Goal: Task Accomplishment & Management: Manage account settings

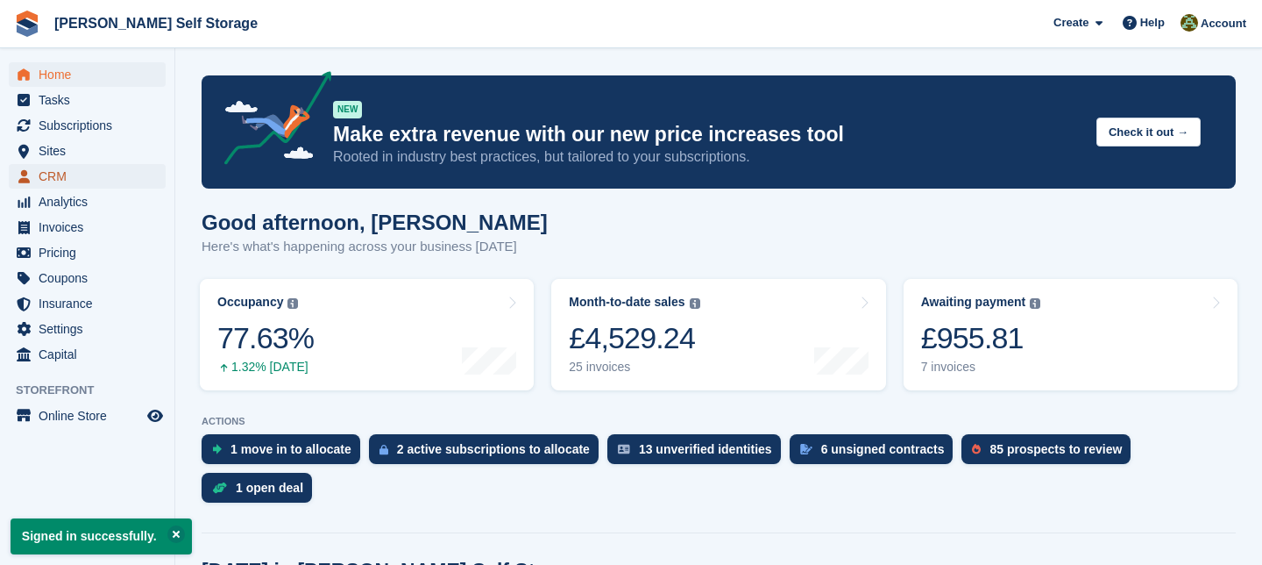
click at [63, 179] on span "CRM" at bounding box center [91, 176] width 105 height 25
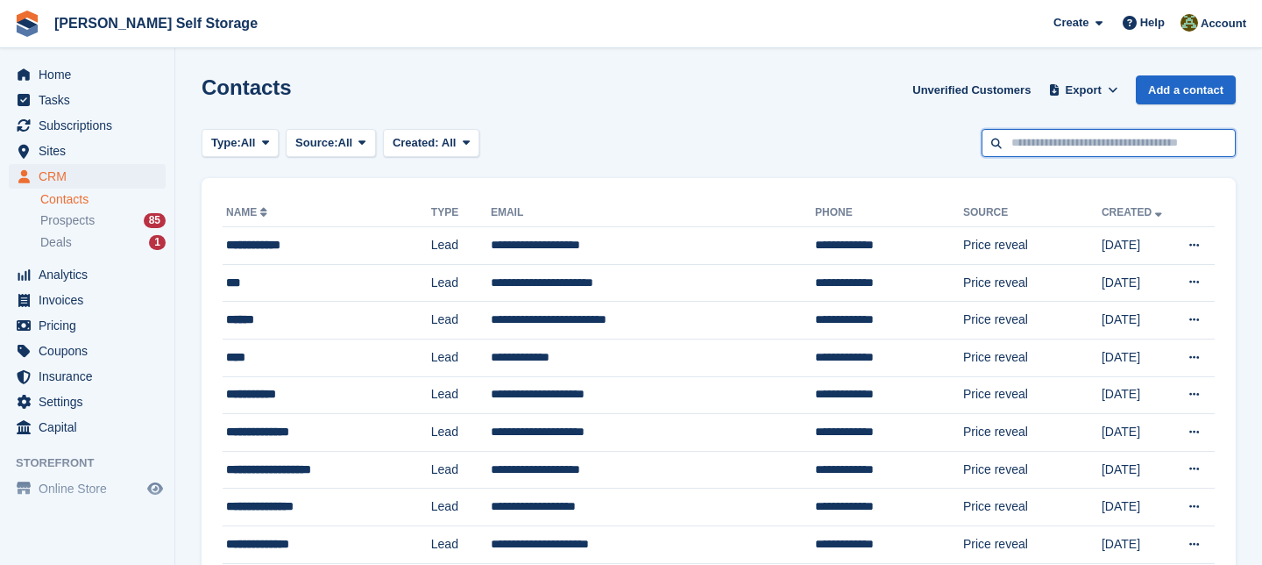
click at [1033, 137] on input "text" at bounding box center [1109, 143] width 254 height 29
type input "******"
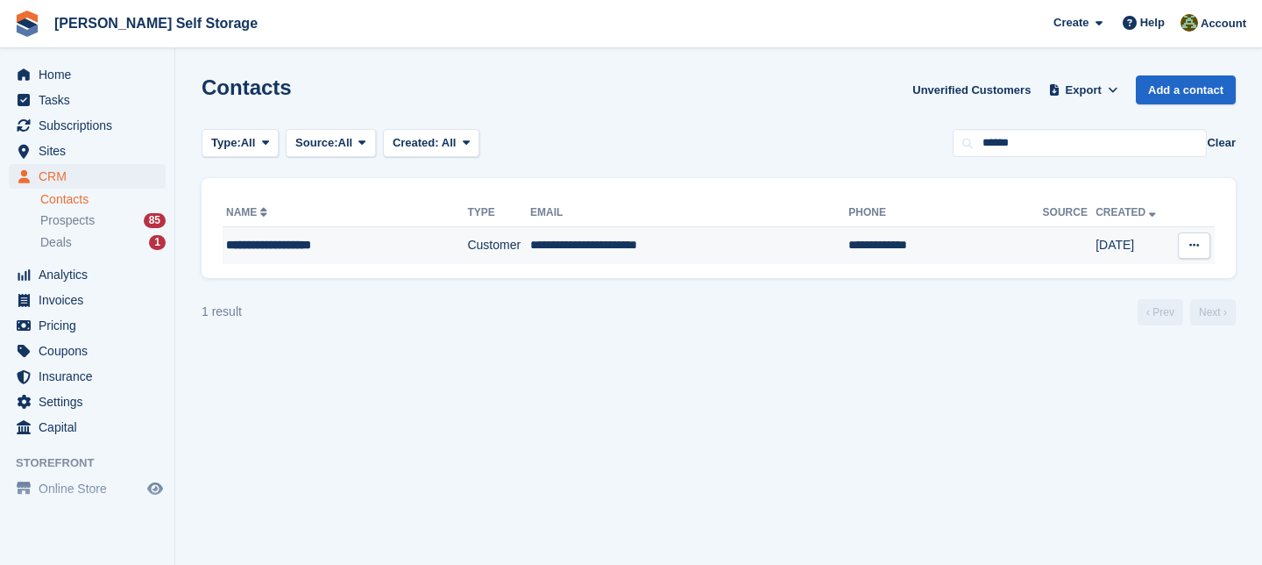
click at [626, 244] on td "**********" at bounding box center [689, 245] width 318 height 37
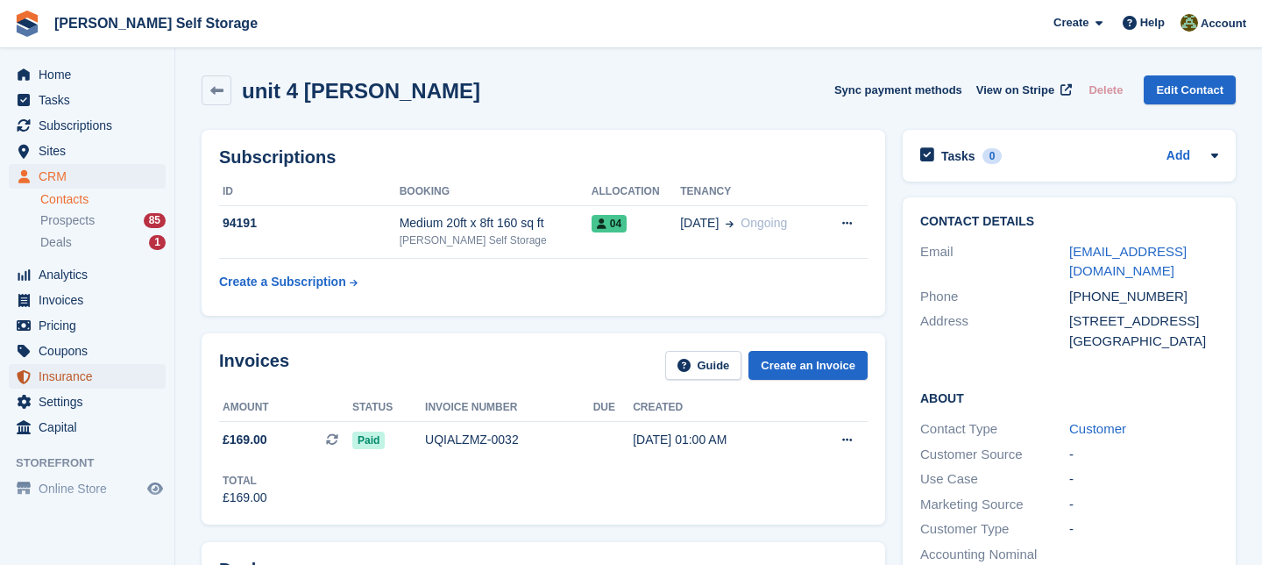
click at [89, 378] on span "Insurance" at bounding box center [91, 376] width 105 height 25
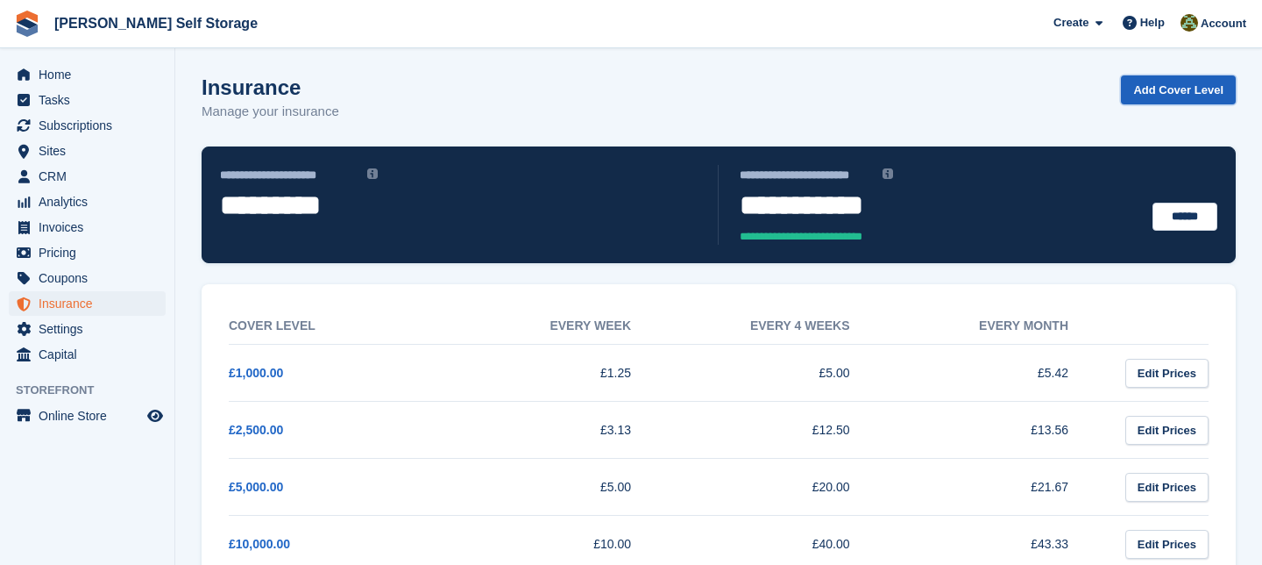
click at [1197, 89] on link "Add Cover Level" at bounding box center [1178, 89] width 115 height 29
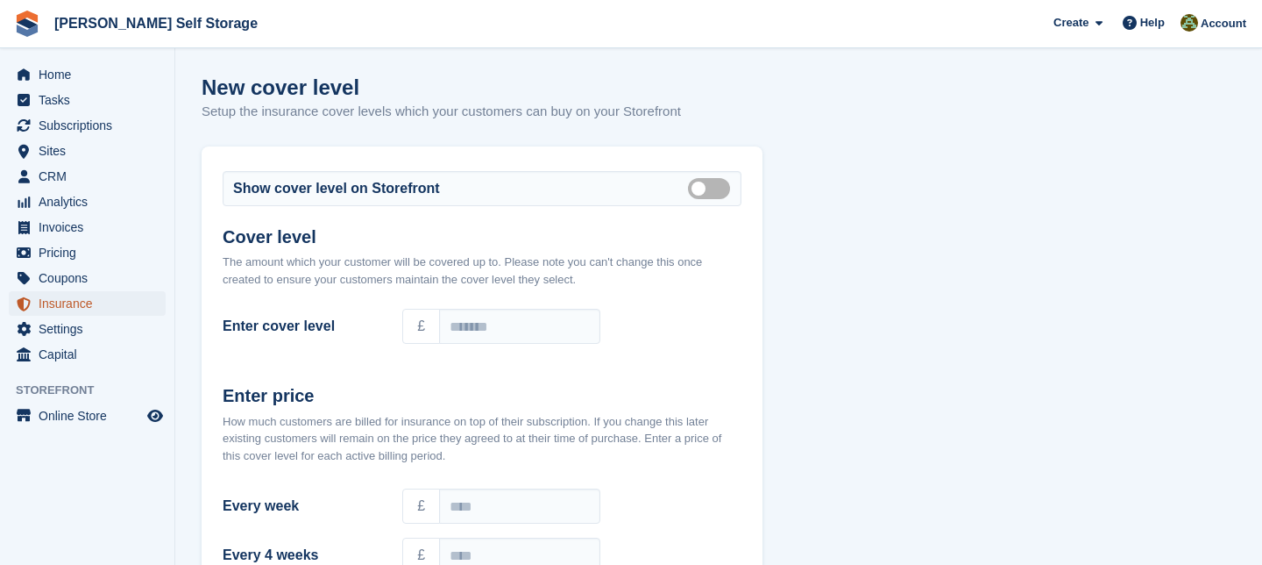
click at [88, 306] on span "Insurance" at bounding box center [91, 303] width 105 height 25
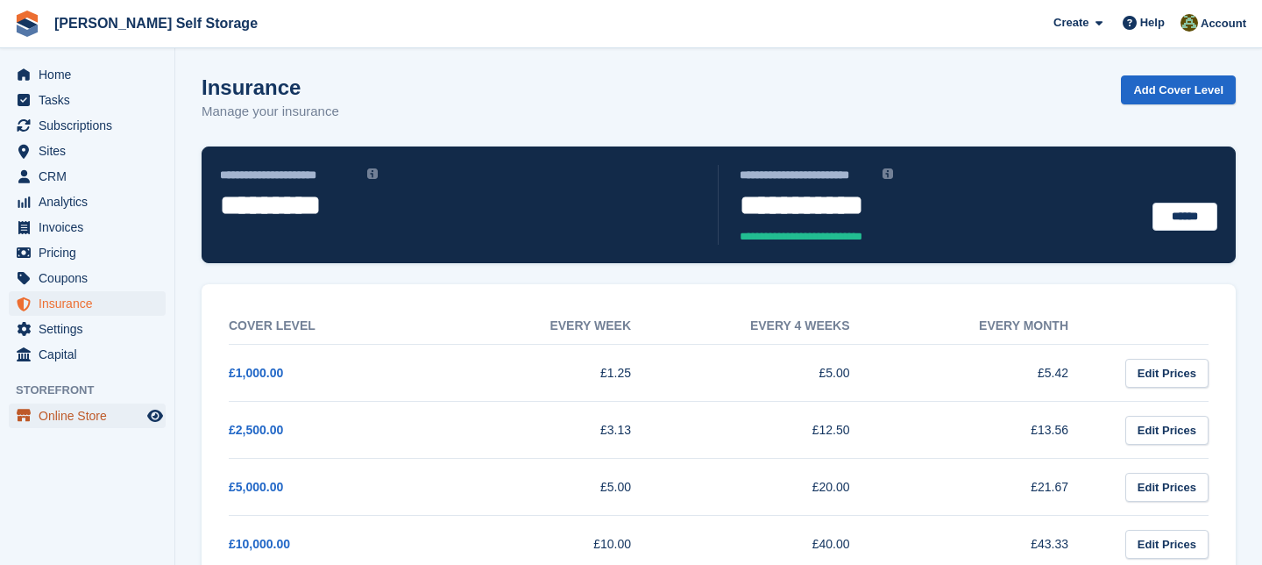
click at [90, 418] on span "Online Store" at bounding box center [91, 415] width 105 height 25
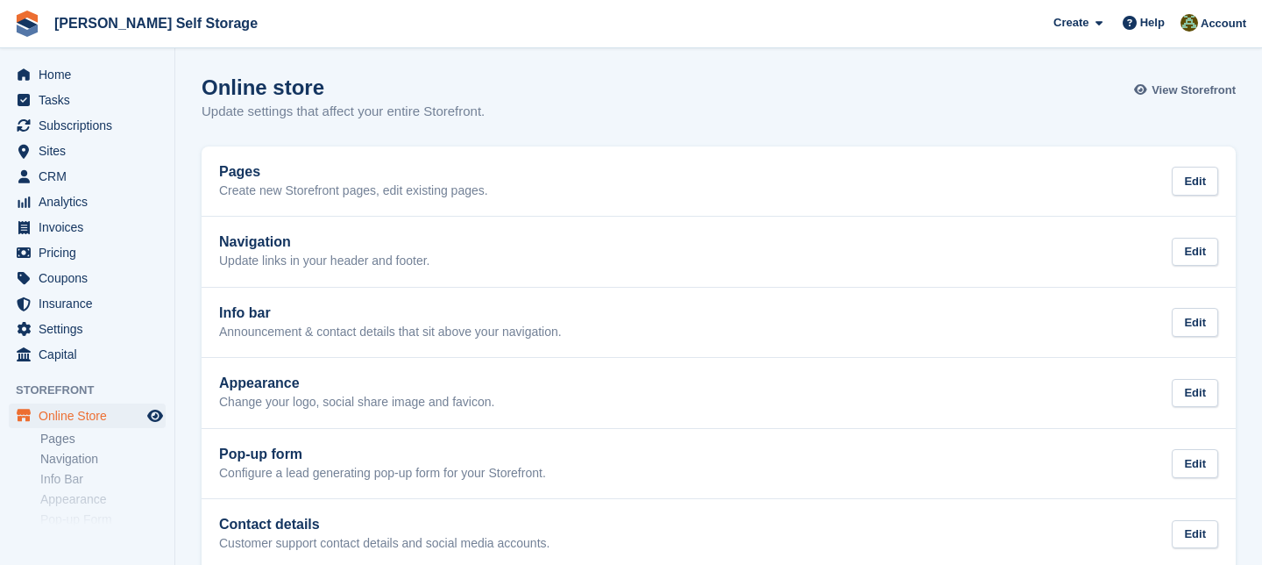
click at [1189, 89] on span "View Storefront" at bounding box center [1194, 91] width 84 height 18
click at [89, 299] on span "Insurance" at bounding box center [91, 303] width 105 height 25
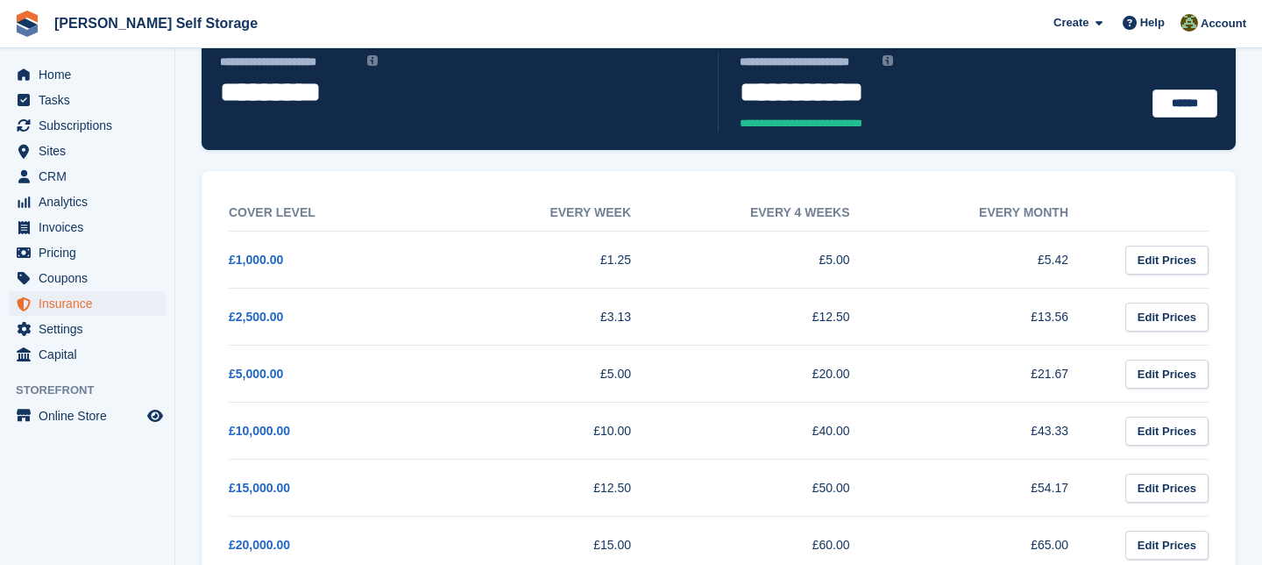
scroll to position [166, 0]
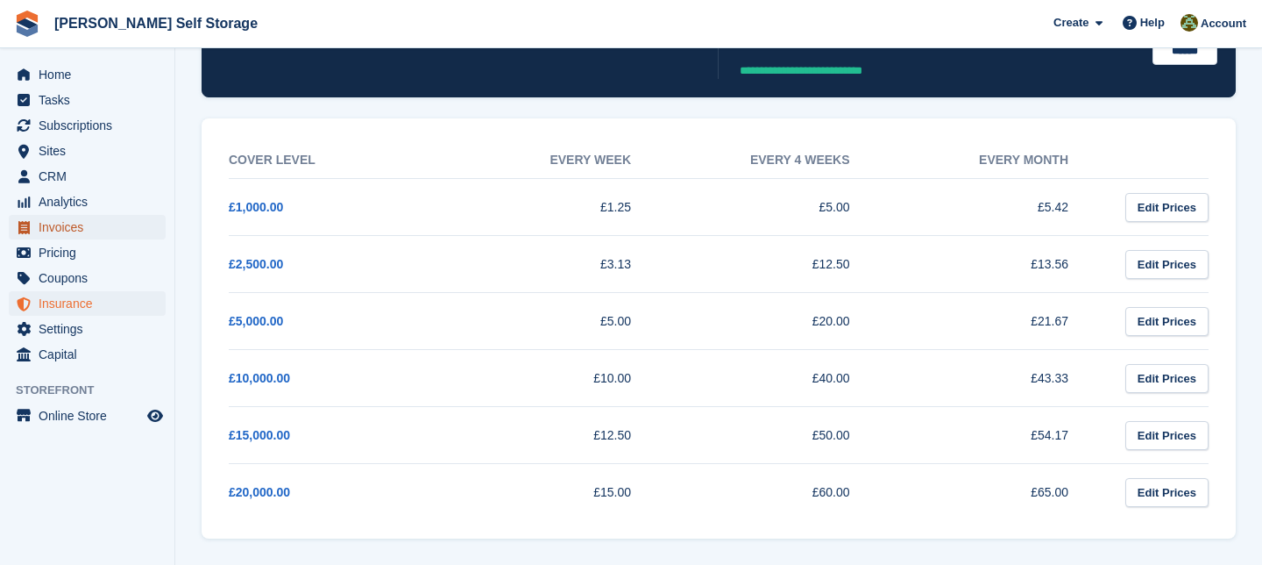
click at [76, 228] on span "Invoices" at bounding box center [91, 227] width 105 height 25
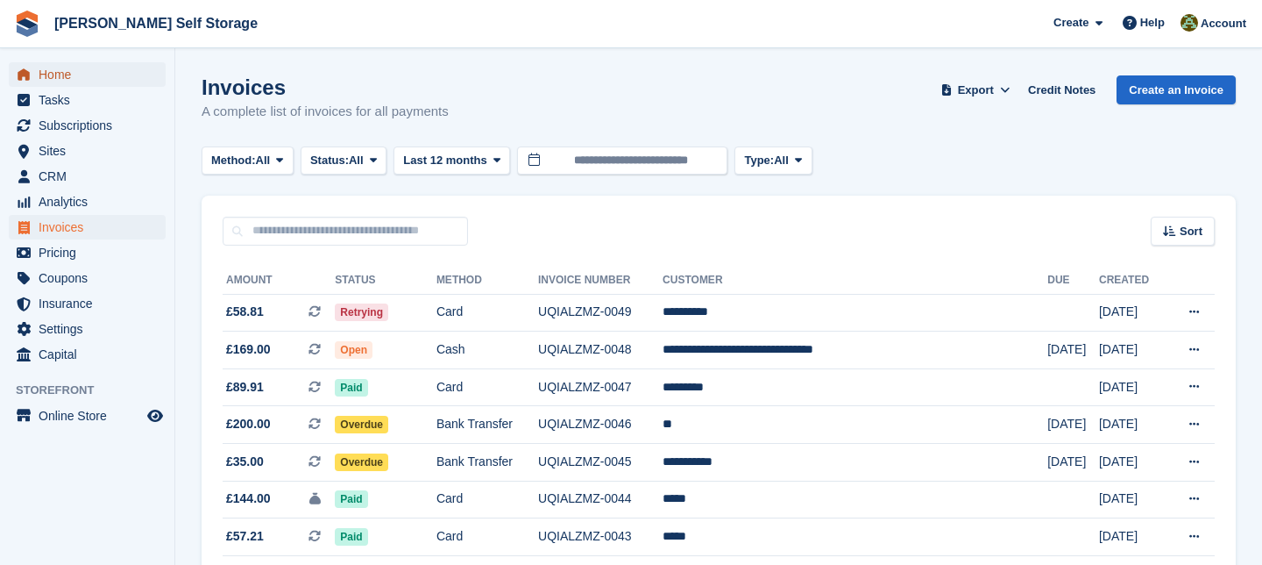
click at [68, 73] on span "Home" at bounding box center [91, 74] width 105 height 25
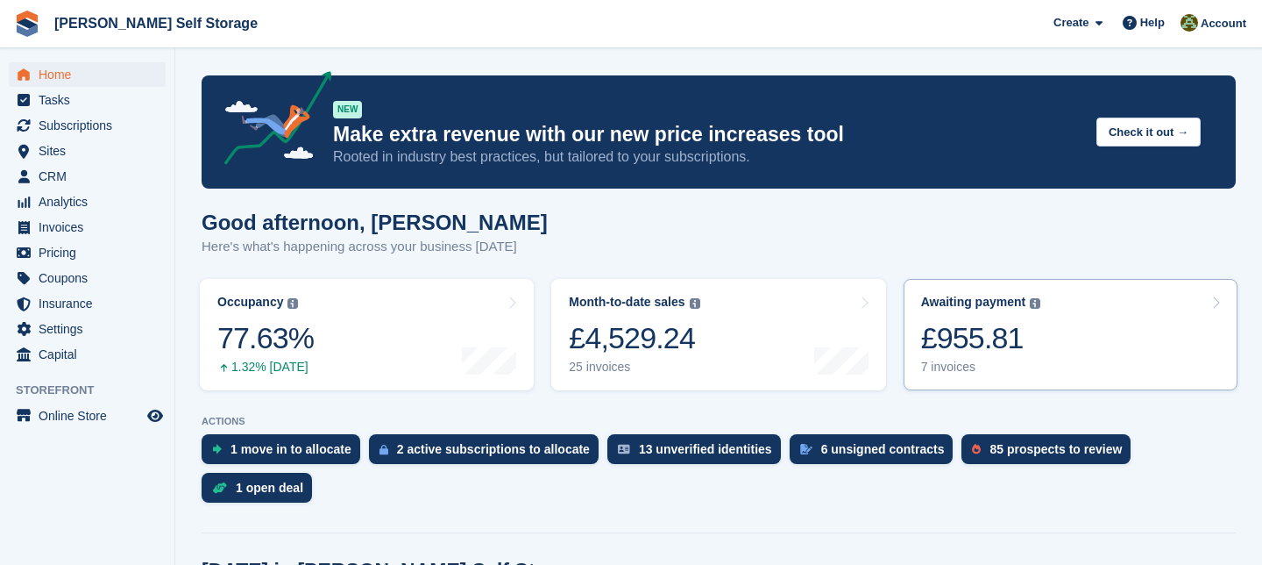
click at [1220, 305] on link "Awaiting payment The total outstanding balance on all open invoices. £955.81 7 …" at bounding box center [1071, 334] width 334 height 111
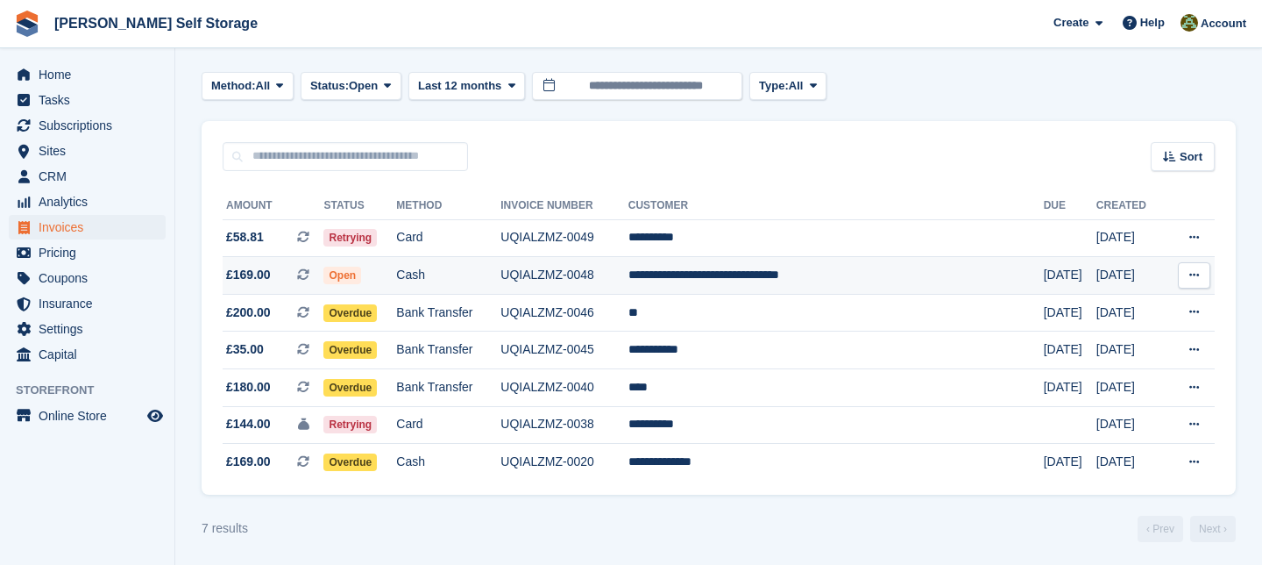
scroll to position [78, 0]
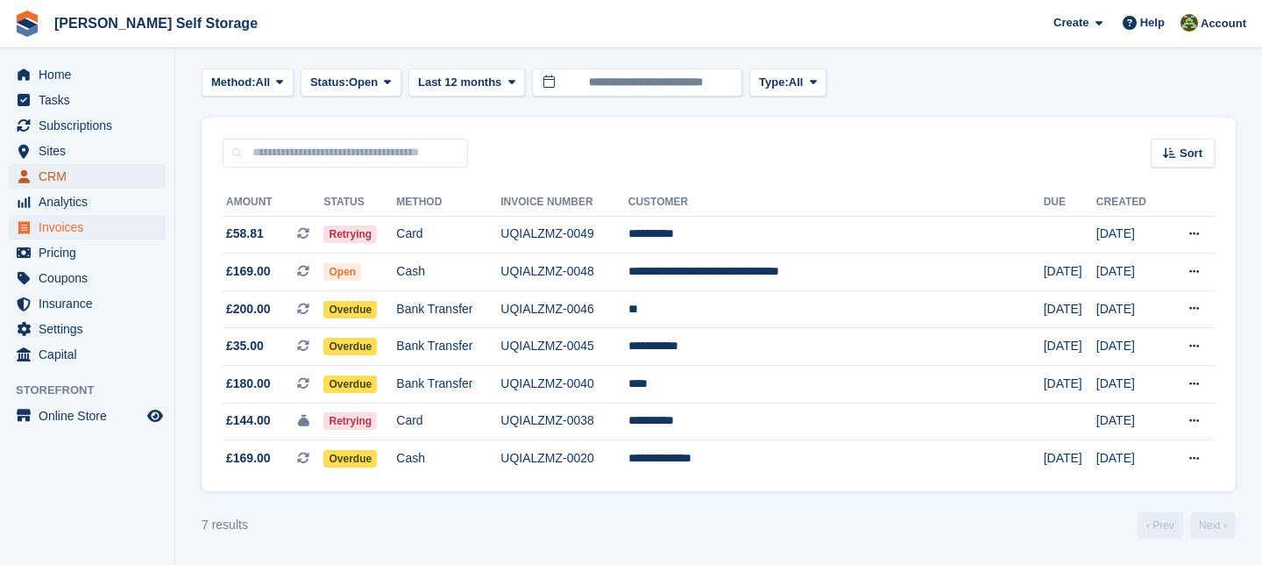
click at [67, 175] on span "CRM" at bounding box center [91, 176] width 105 height 25
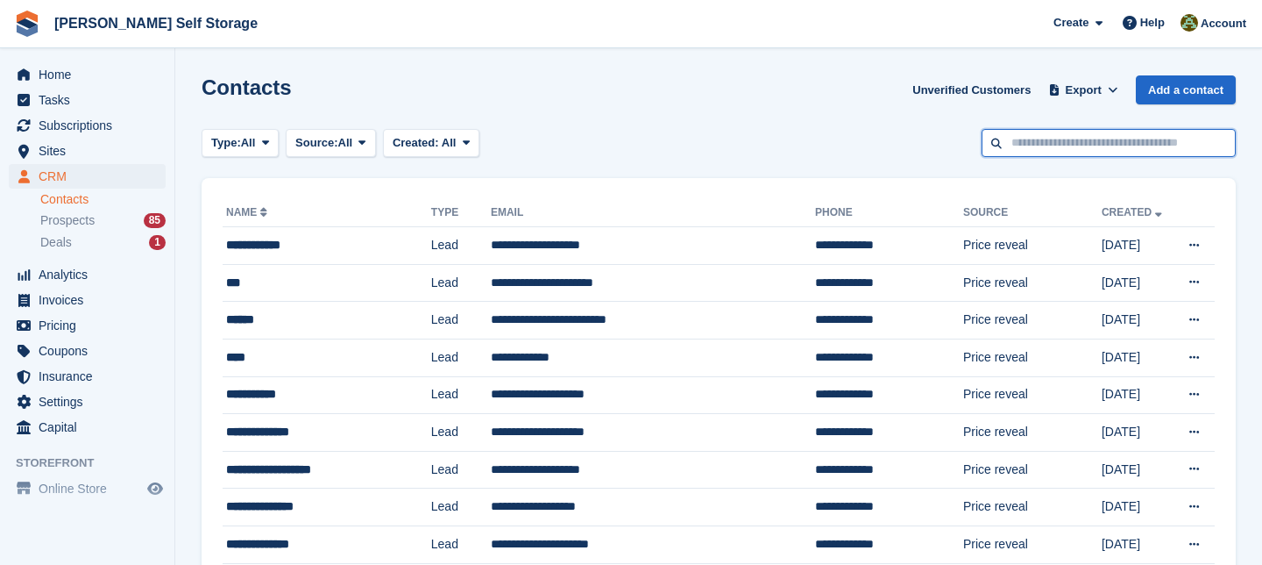
click at [1021, 146] on input "text" at bounding box center [1109, 143] width 254 height 29
type input "******"
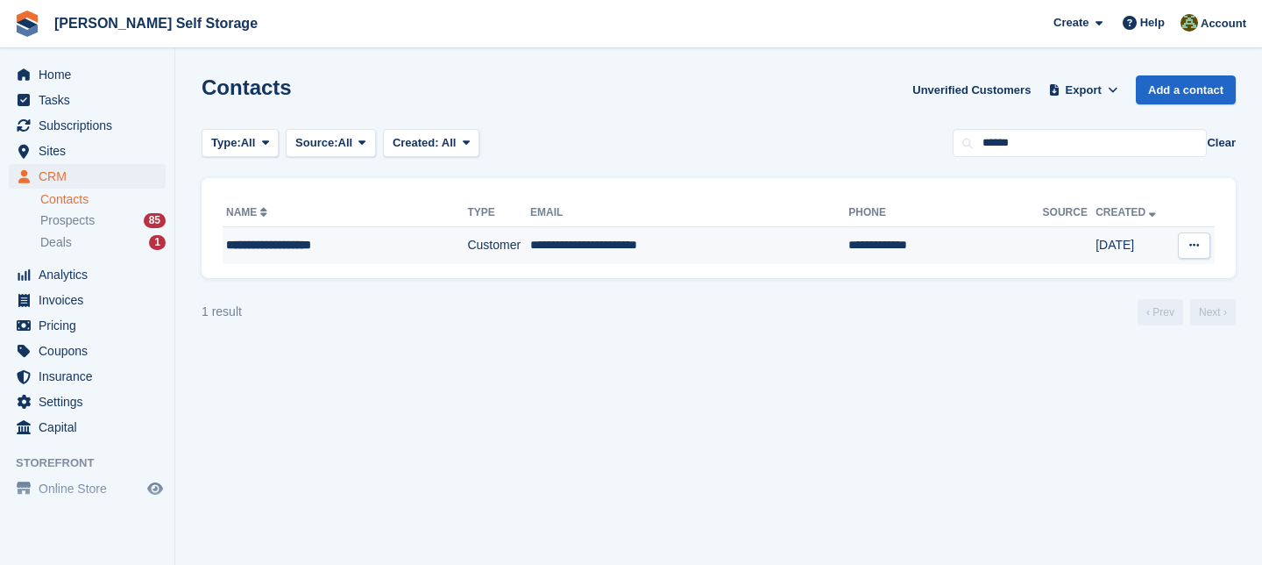
click at [620, 236] on td "**********" at bounding box center [689, 245] width 318 height 37
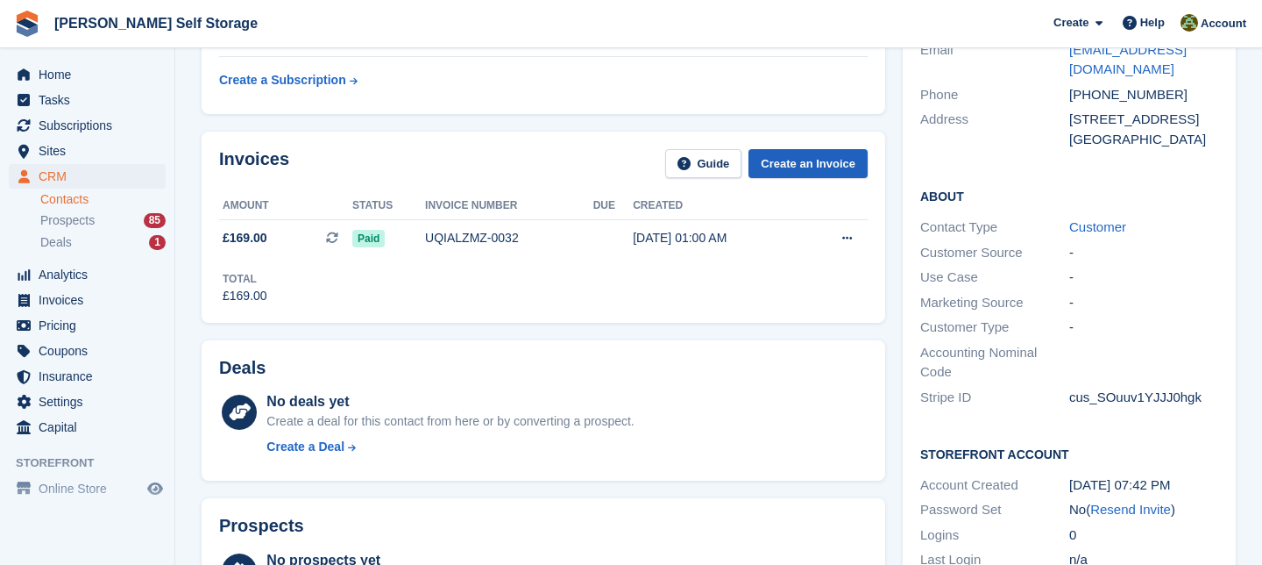
scroll to position [213, 0]
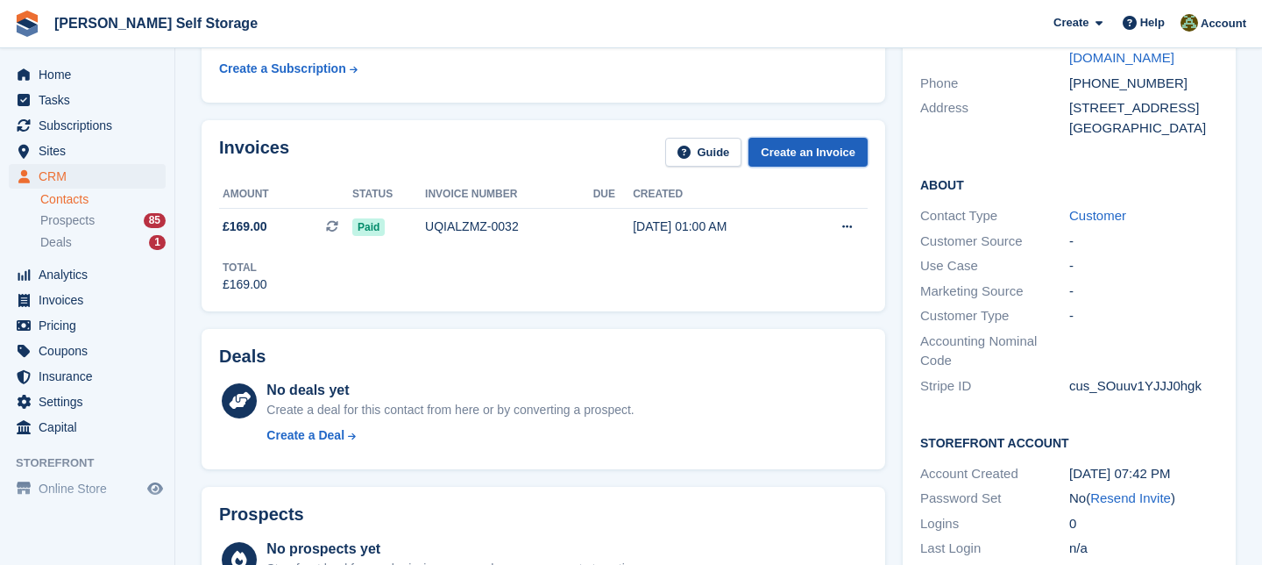
click at [811, 156] on link "Create an Invoice" at bounding box center [808, 152] width 119 height 29
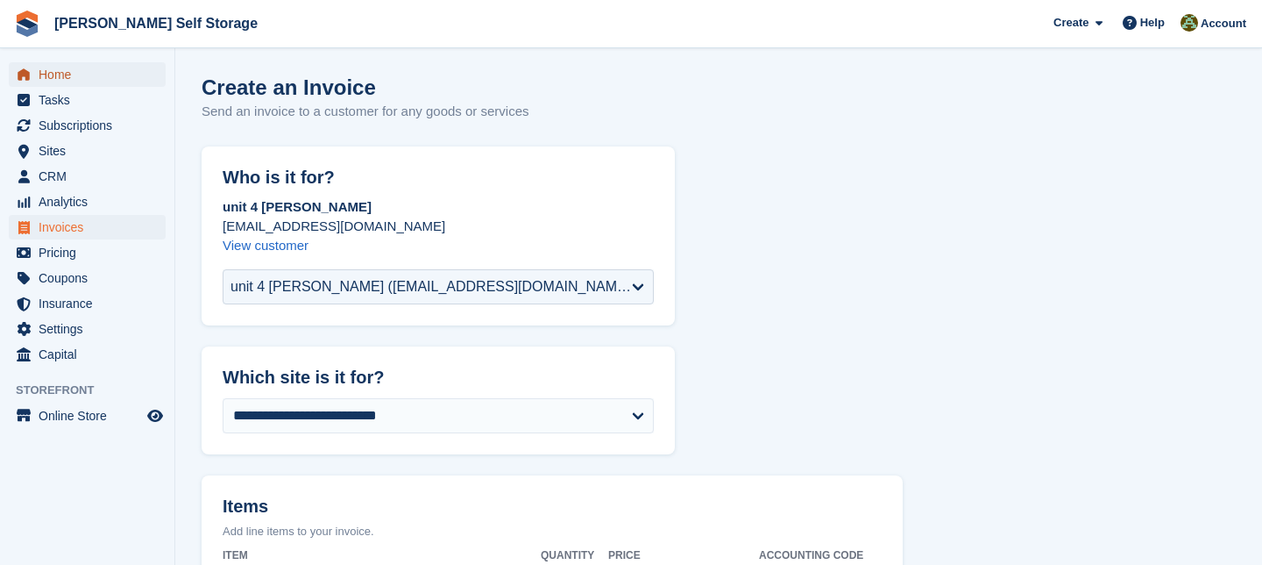
click at [61, 72] on span "Home" at bounding box center [91, 74] width 105 height 25
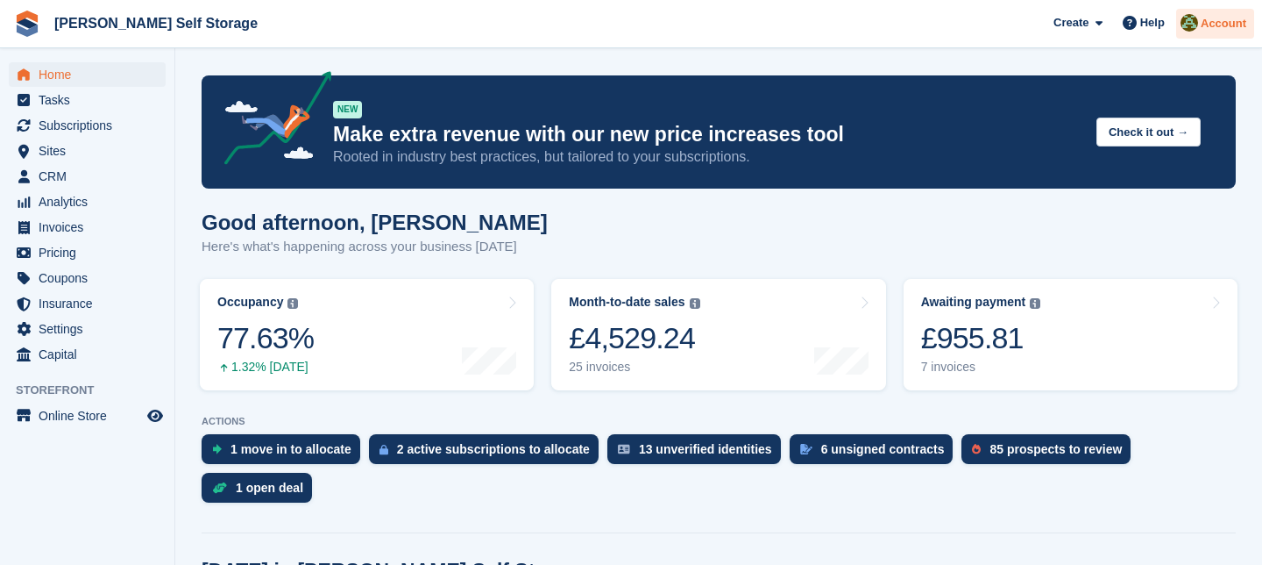
click at [1228, 22] on span "Account" at bounding box center [1224, 24] width 46 height 18
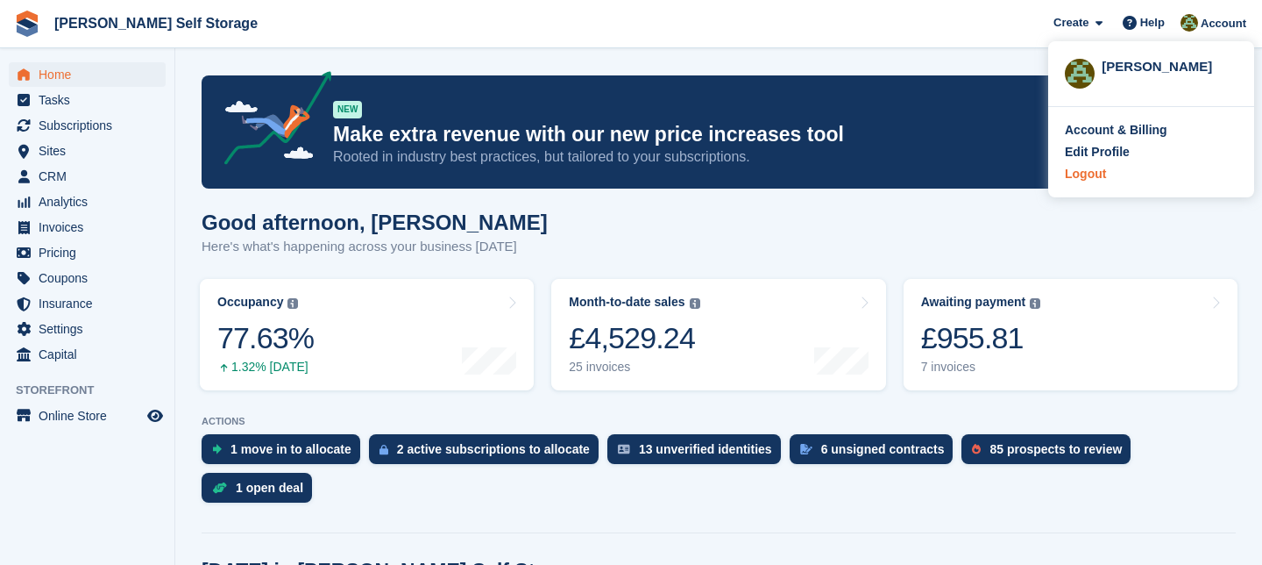
click at [1090, 176] on div "Logout" at bounding box center [1085, 174] width 41 height 18
